Goal: Find specific page/section: Find specific page/section

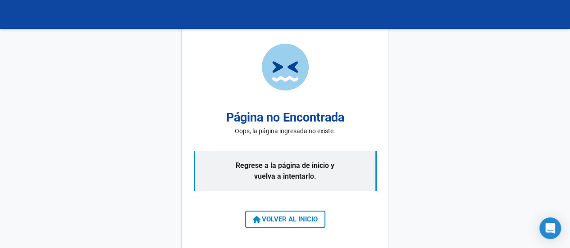
click at [318, 217] on button "VOLVER AL INICIO" at bounding box center [285, 219] width 80 height 17
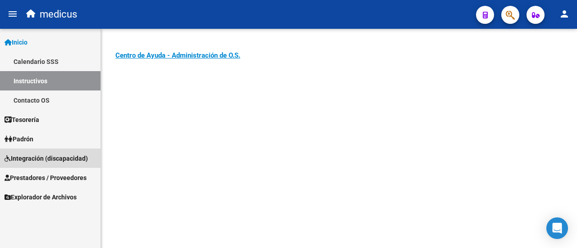
click at [64, 161] on span "Integración (discapacidad)" at bounding box center [46, 159] width 83 height 10
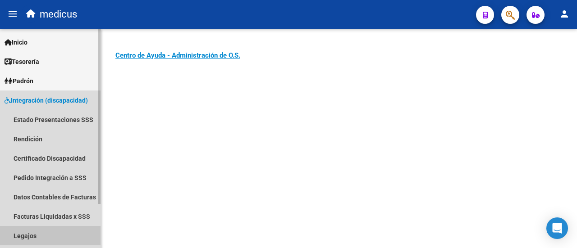
click at [28, 230] on link "Legajos" at bounding box center [50, 235] width 100 height 19
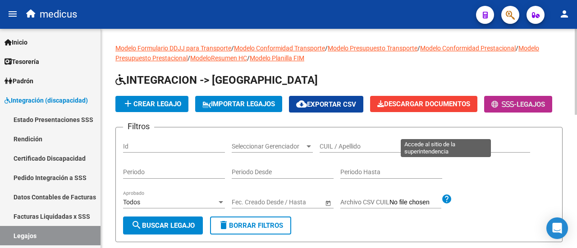
click at [491, 109] on span "-" at bounding box center [503, 104] width 25 height 8
